Goal: Find specific page/section: Find specific page/section

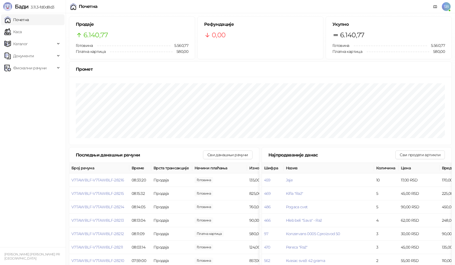
click at [65, 32] on ul "Почетна [PERSON_NAME] Документи Фискални рачуни" at bounding box center [33, 130] width 66 height 234
click at [22, 32] on link "Каса" at bounding box center [12, 31] width 17 height 11
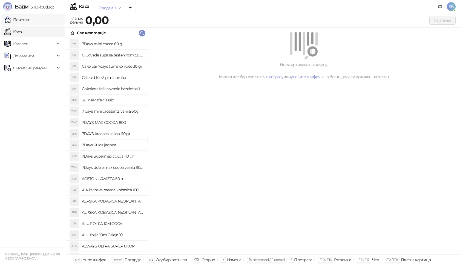
click at [24, 22] on link "Почетна" at bounding box center [16, 19] width 25 height 11
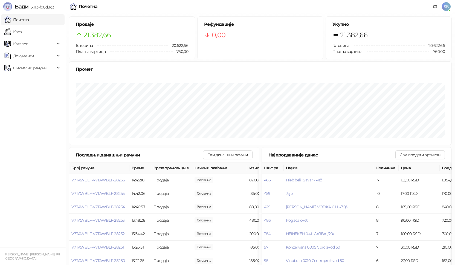
click at [38, 38] on ul "Почетна [PERSON_NAME] Документи Фискални рачуни" at bounding box center [33, 130] width 66 height 234
click at [22, 34] on link "Каса" at bounding box center [12, 31] width 17 height 11
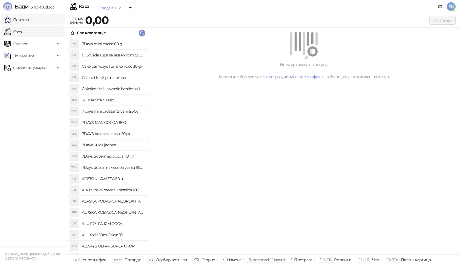
click at [29, 21] on link "Почетна" at bounding box center [16, 19] width 25 height 11
